Goal: Navigation & Orientation: Find specific page/section

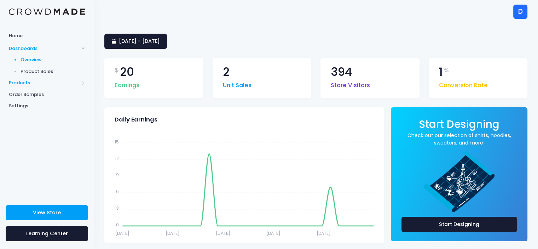
click at [27, 79] on span "Products" at bounding box center [44, 82] width 70 height 7
click at [35, 104] on span "Storefront" at bounding box center [53, 105] width 65 height 7
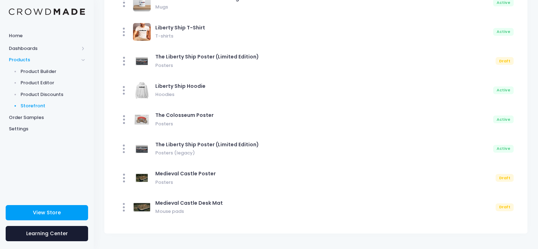
scroll to position [173, 0]
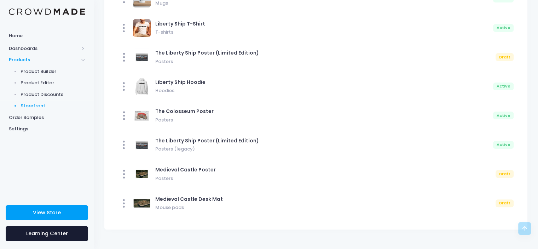
click at [38, 106] on span "Storefront" at bounding box center [53, 105] width 65 height 7
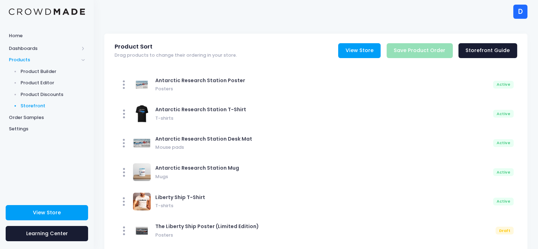
click at [362, 50] on link "View Store" at bounding box center [359, 50] width 42 height 15
